Goal: Complete application form

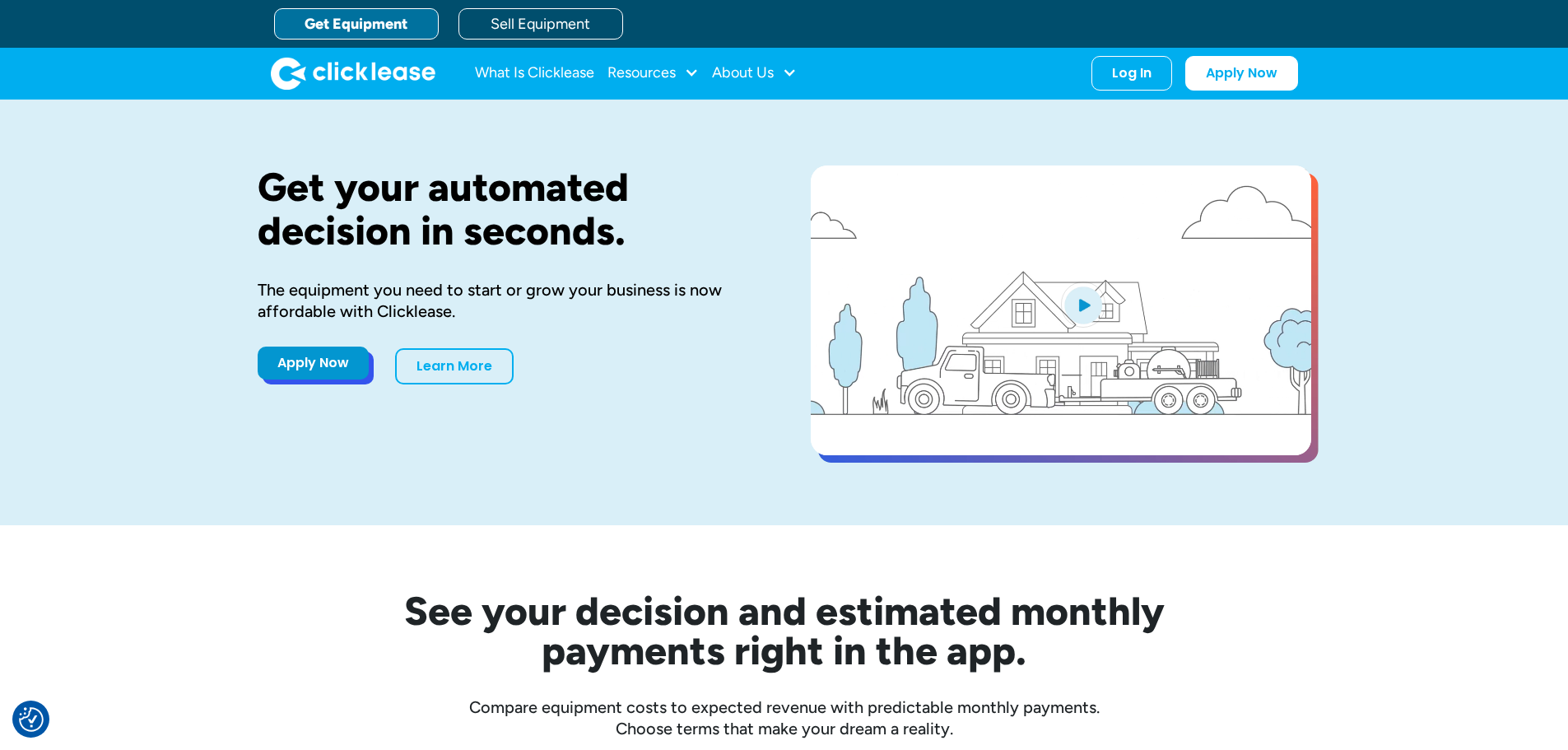
click at [321, 370] on link "Apply Now" at bounding box center [312, 363] width 111 height 33
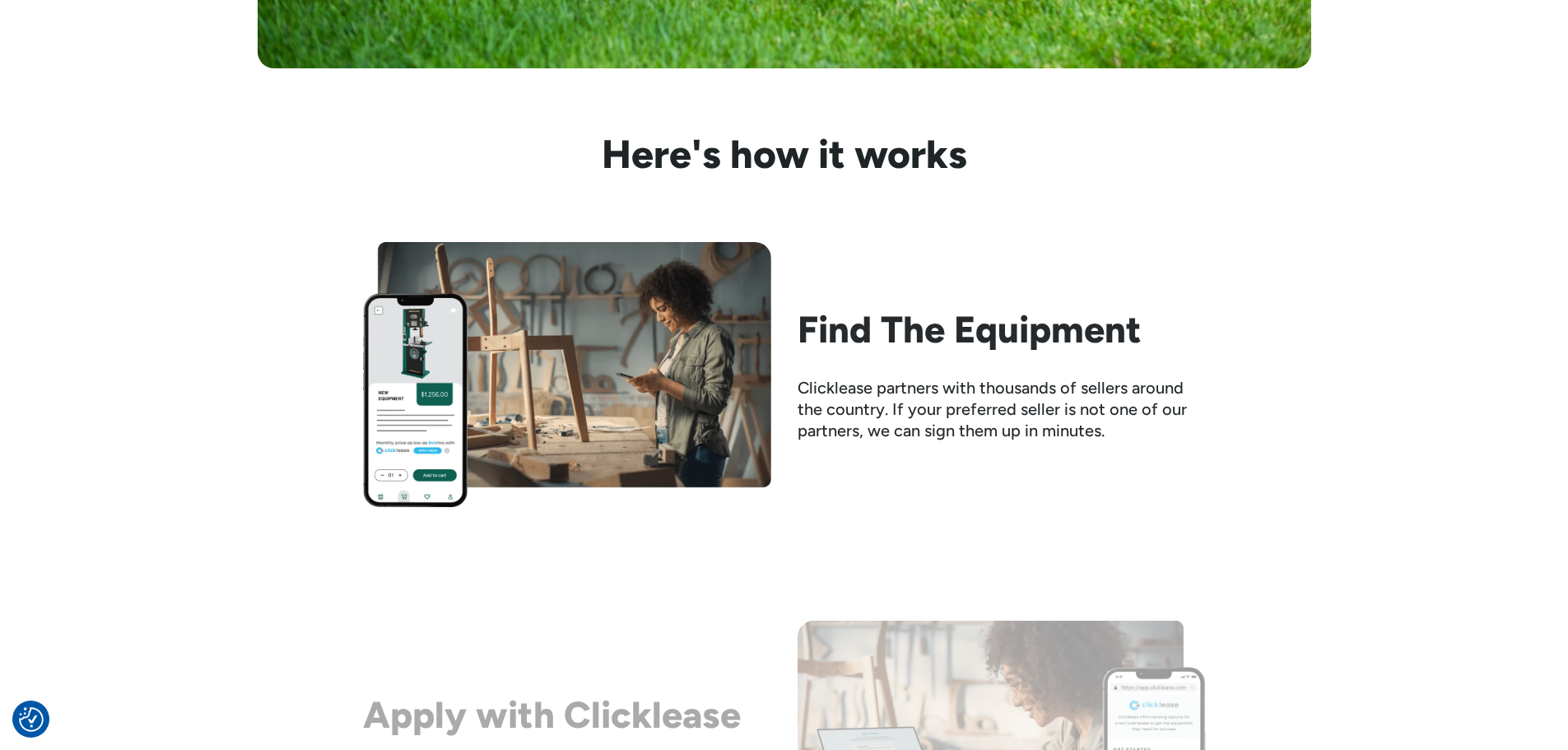
scroll to position [1536, 0]
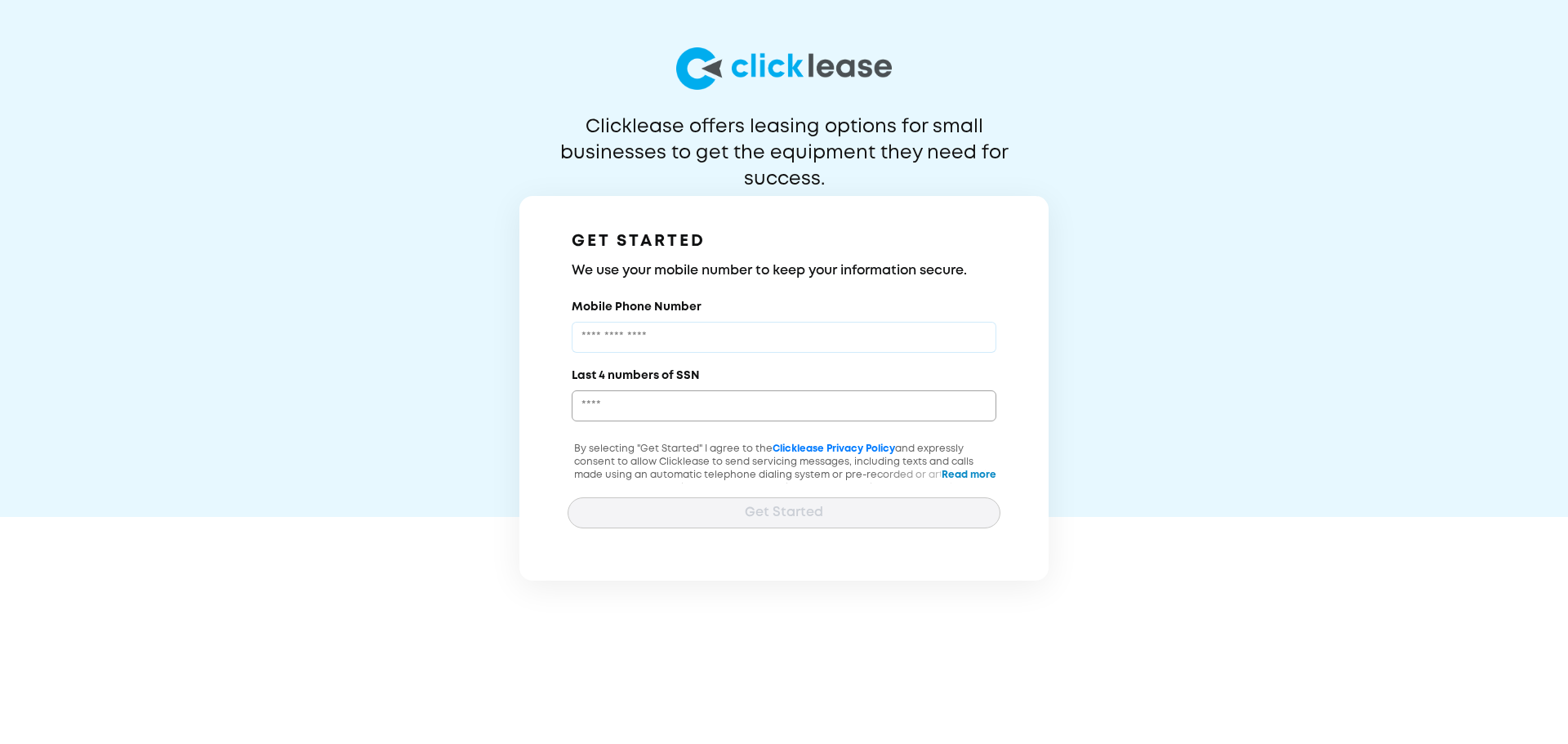
click at [707, 328] on input "Mobile Phone Number" at bounding box center [784, 337] width 424 height 31
click at [717, 414] on input "Last 4 numbers of SSN" at bounding box center [784, 406] width 424 height 31
